Goal: Transaction & Acquisition: Book appointment/travel/reservation

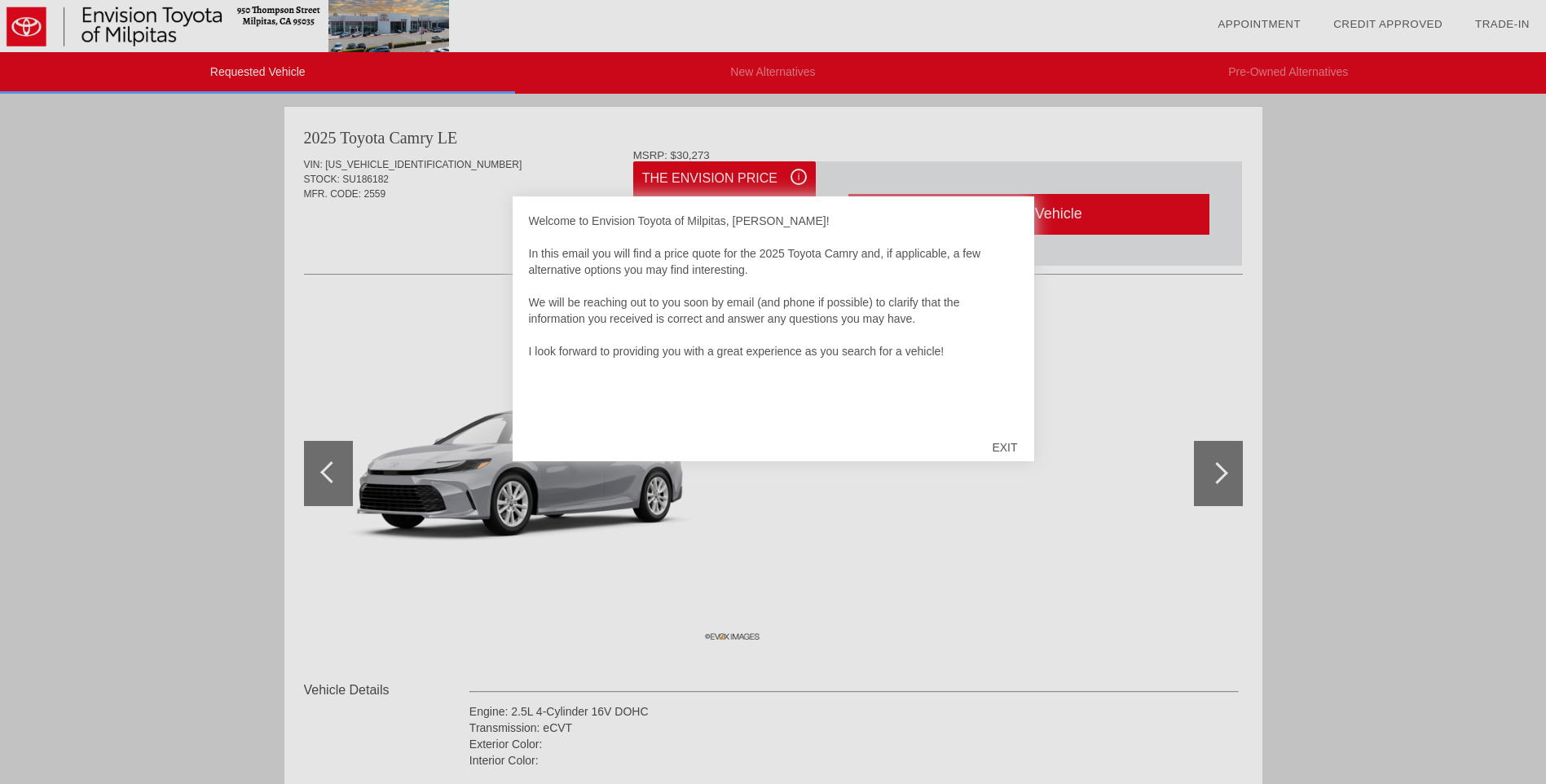
click at [1004, 447] on div "EXIT" at bounding box center [1004, 447] width 58 height 49
click at [1001, 457] on div "EXIT" at bounding box center [1004, 447] width 58 height 49
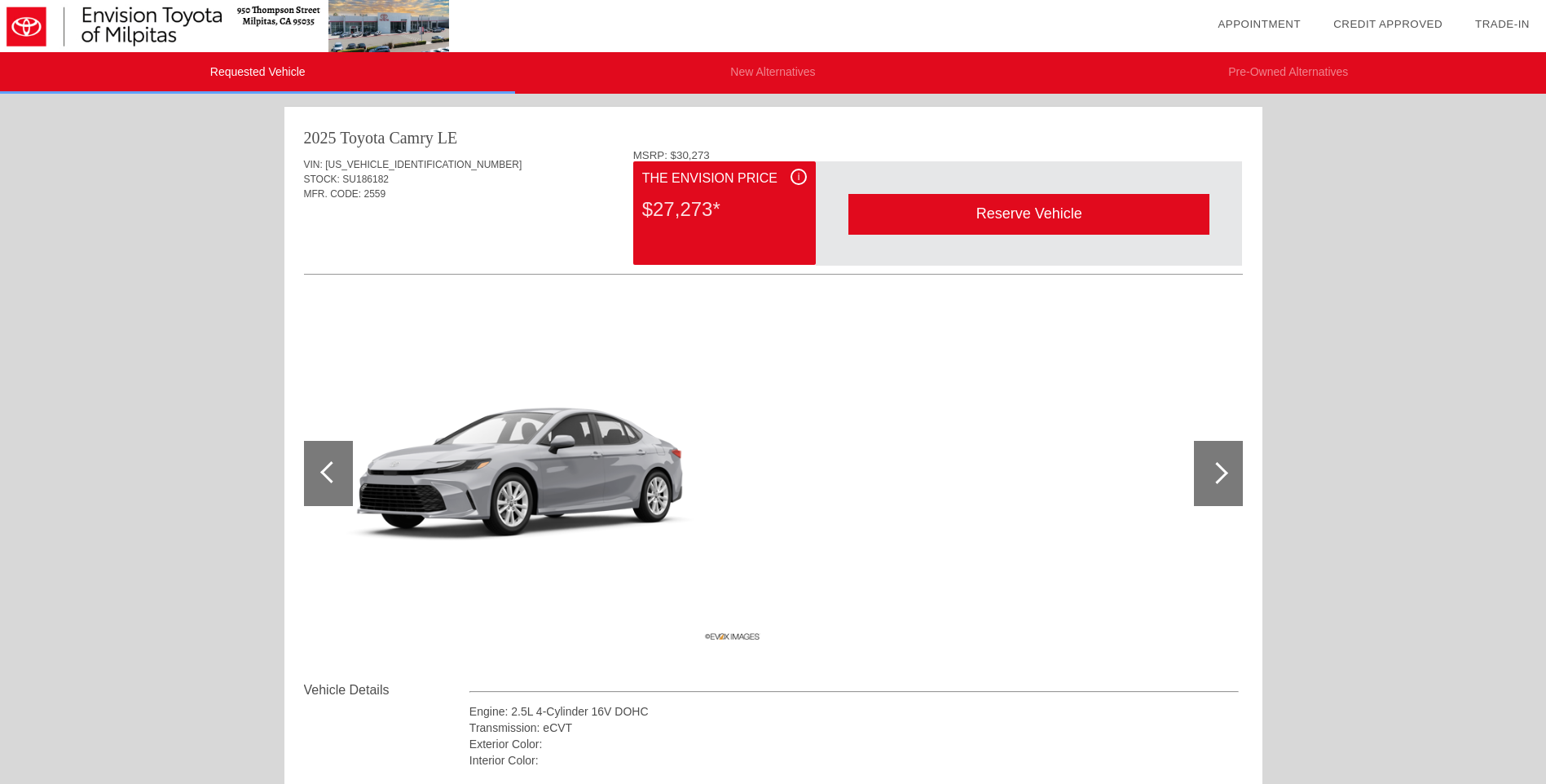
click at [976, 211] on div "Reserve Vehicle" at bounding box center [1029, 213] width 361 height 40
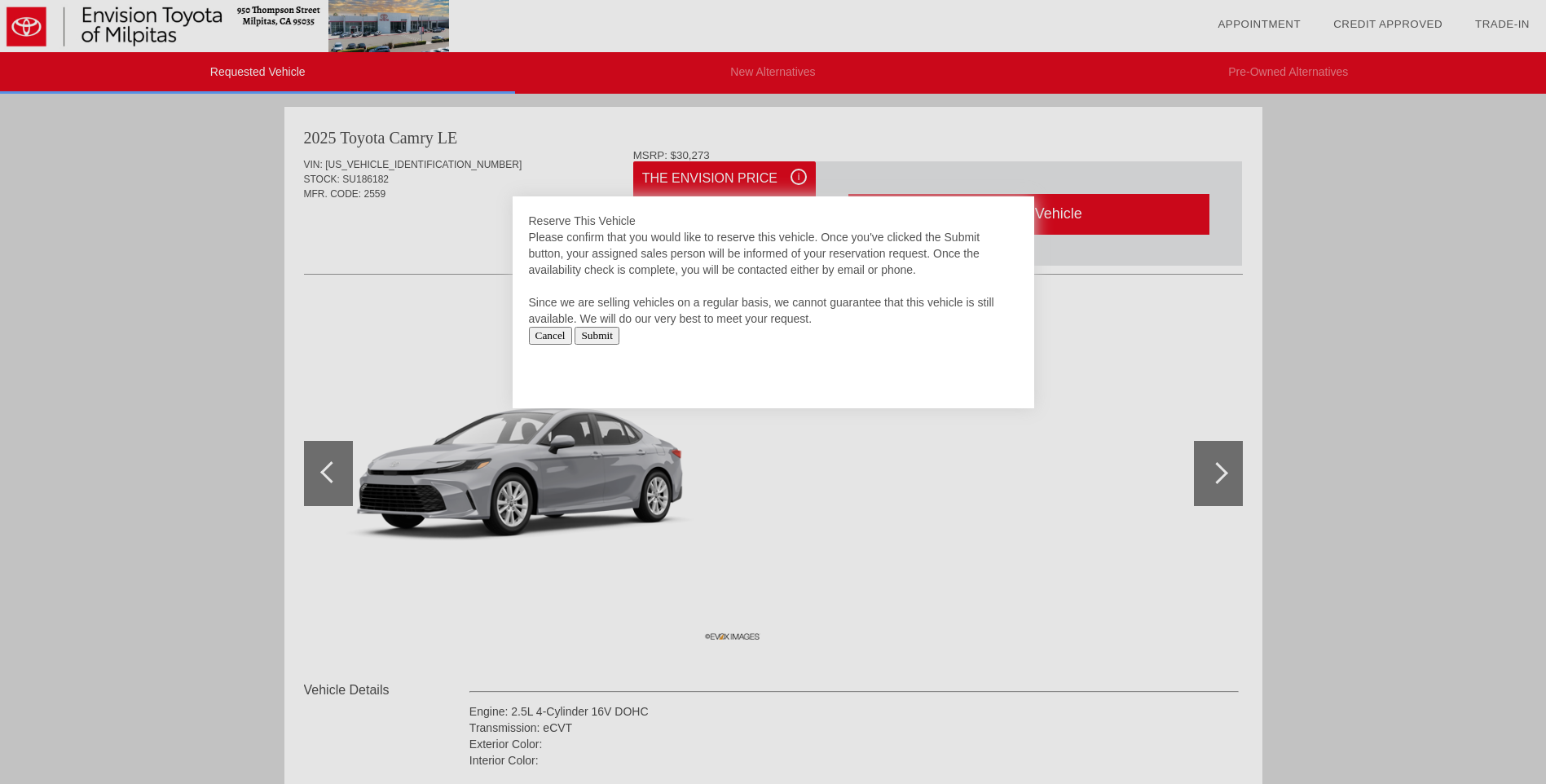
click at [548, 336] on input "Cancel" at bounding box center [550, 335] width 43 height 18
